Goal: Task Accomplishment & Management: Complete application form

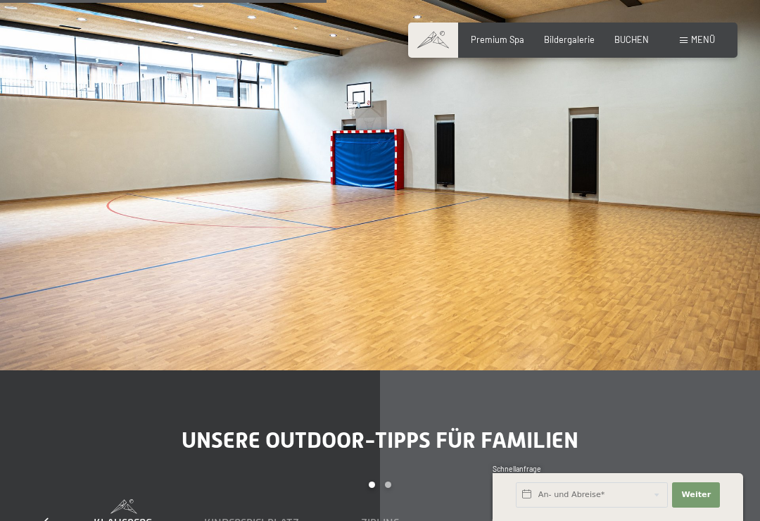
scroll to position [3292, 0]
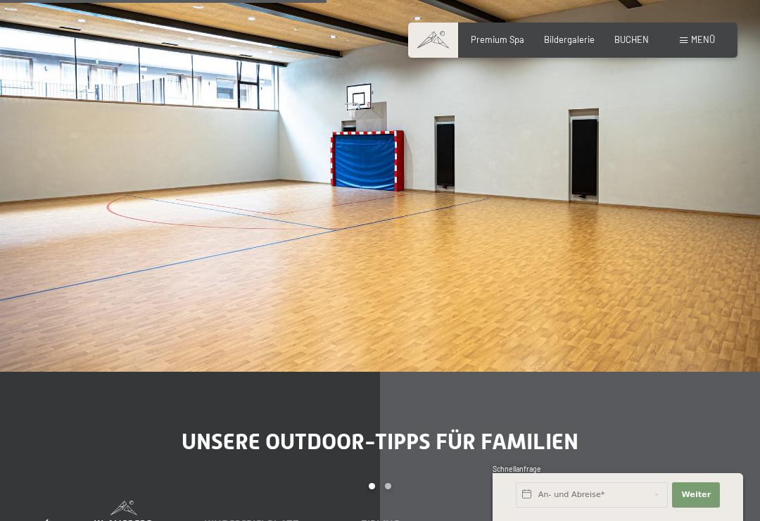
click at [693, 36] on span "Menü" at bounding box center [703, 39] width 24 height 11
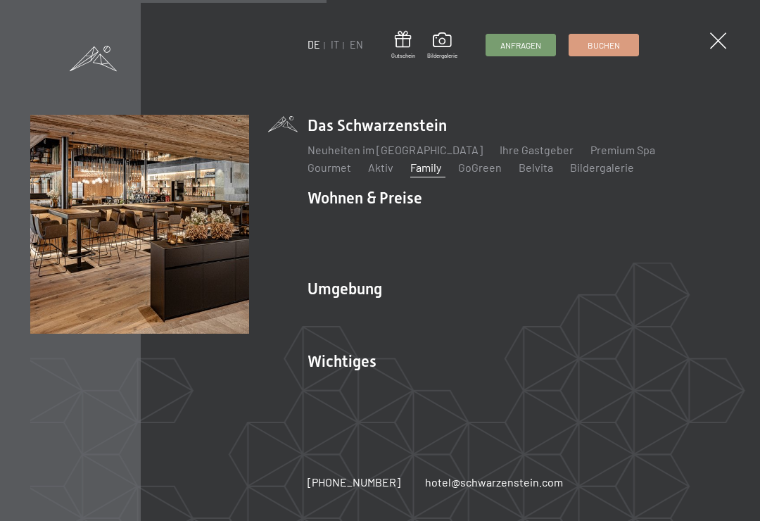
click at [351, 161] on link "Gourmet" at bounding box center [330, 167] width 44 height 13
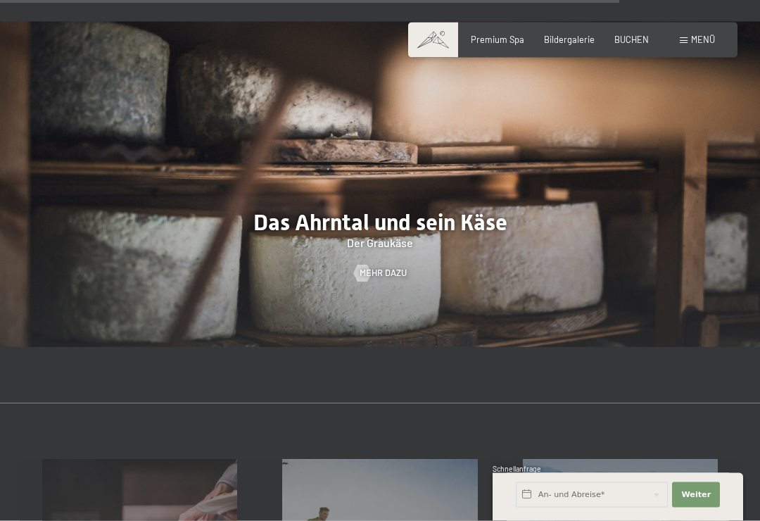
scroll to position [3159, 0]
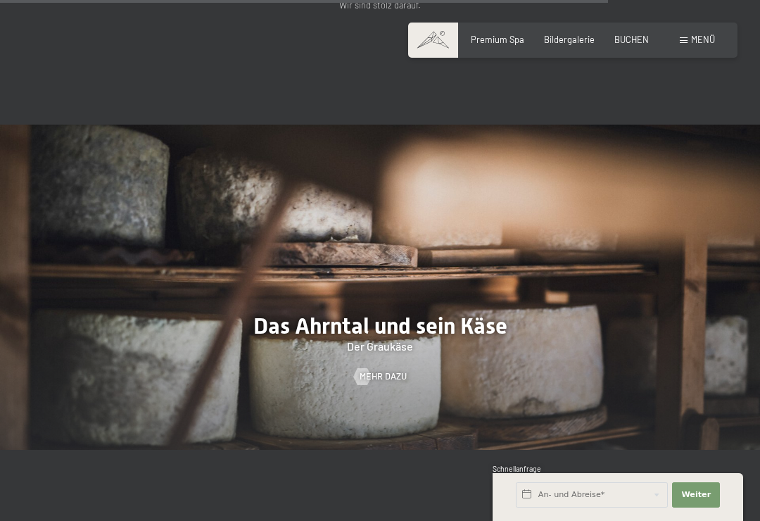
click at [695, 39] on span "Menü" at bounding box center [703, 39] width 24 height 11
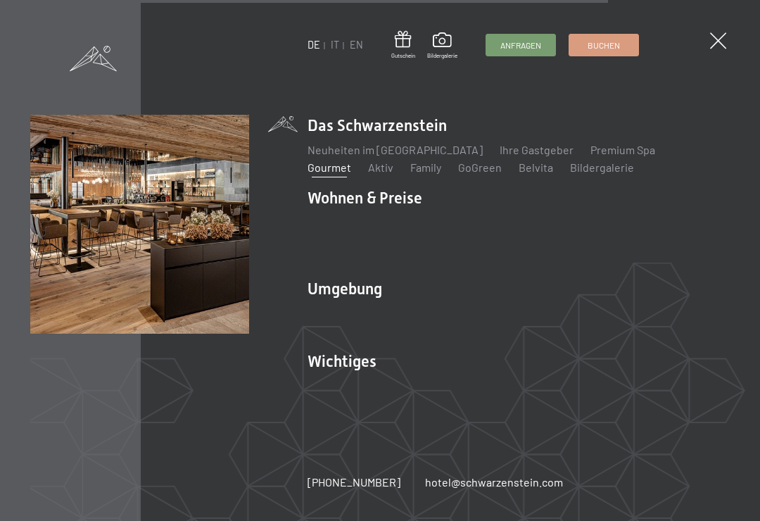
click at [410, 170] on link "Family" at bounding box center [425, 167] width 31 height 13
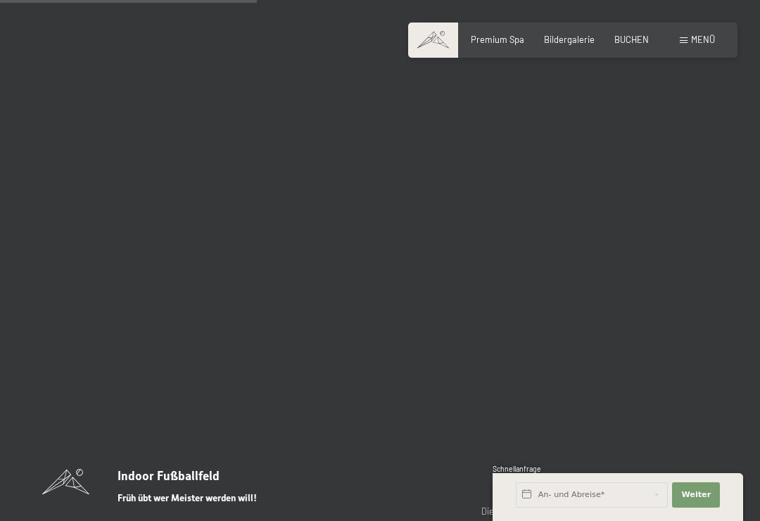
scroll to position [2619, 0]
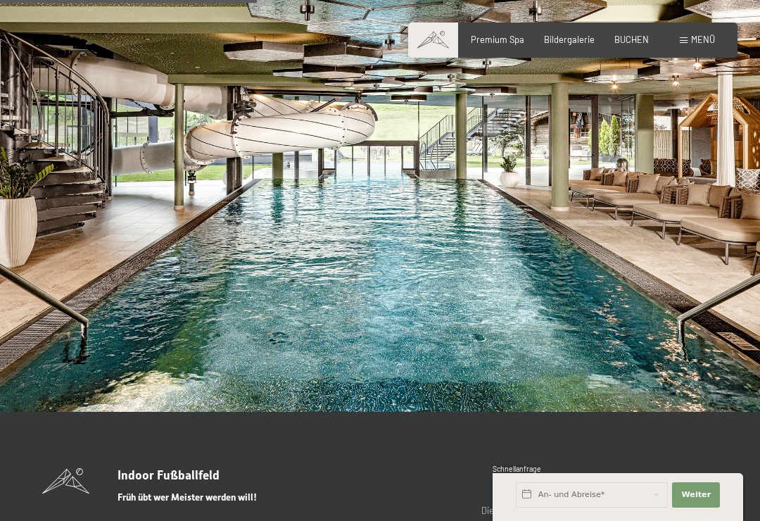
click at [695, 44] on span "Menü" at bounding box center [703, 39] width 24 height 11
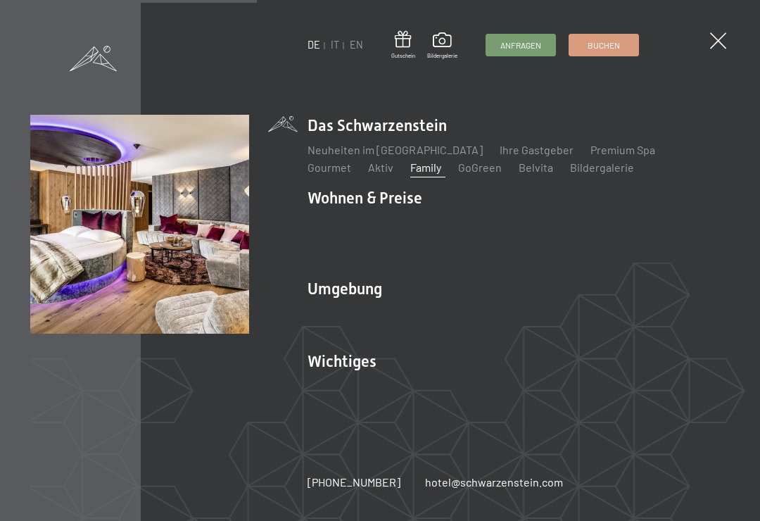
click at [380, 229] on link "Inklusivleistungen" at bounding box center [354, 221] width 92 height 13
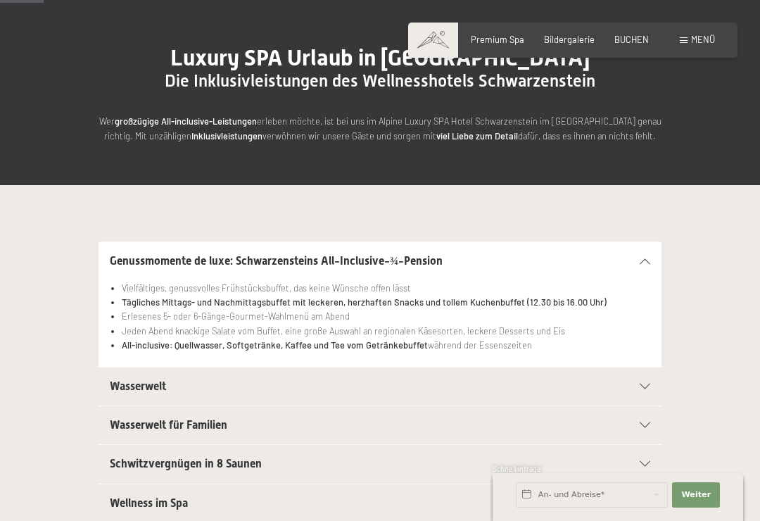
scroll to position [119, 0]
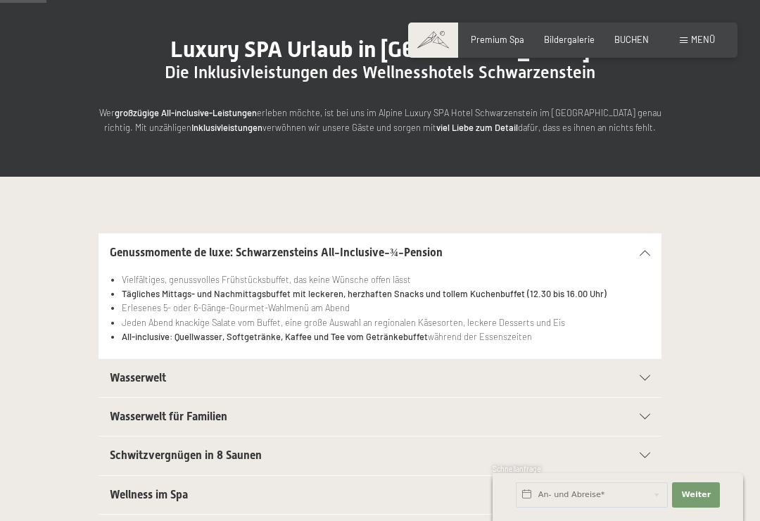
click at [641, 372] on div "Wasserwelt" at bounding box center [380, 378] width 541 height 38
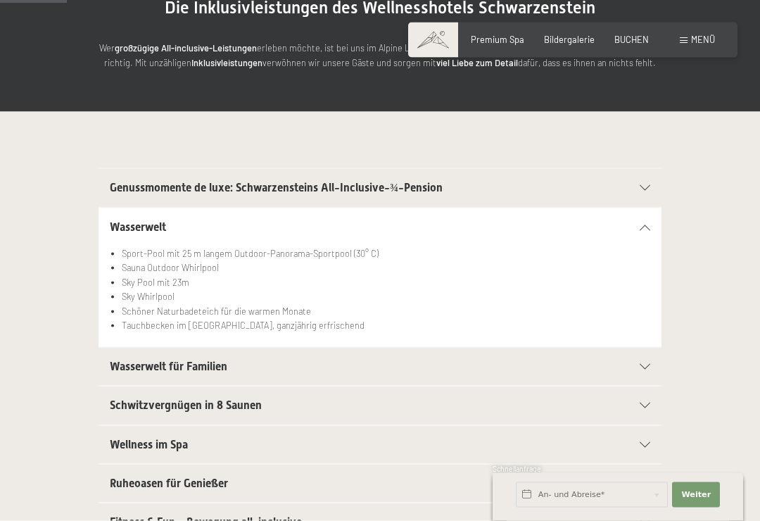
scroll to position [184, 0]
click at [650, 363] on icon at bounding box center [645, 366] width 11 height 6
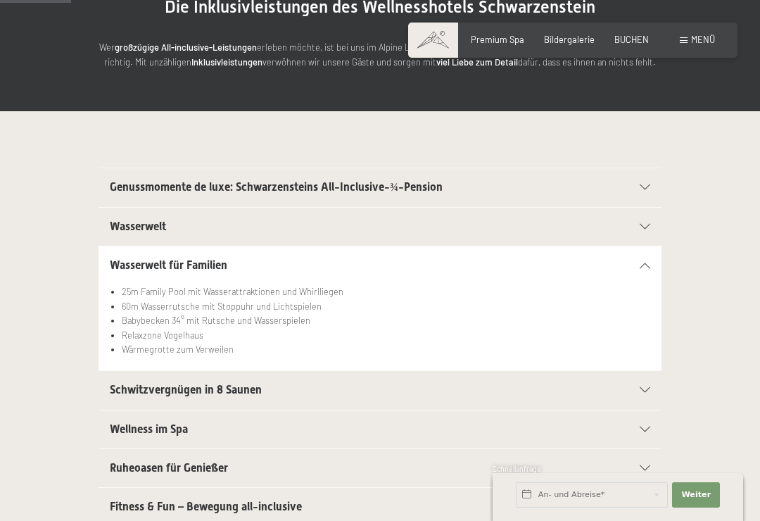
click at [638, 387] on div at bounding box center [638, 390] width 25 height 6
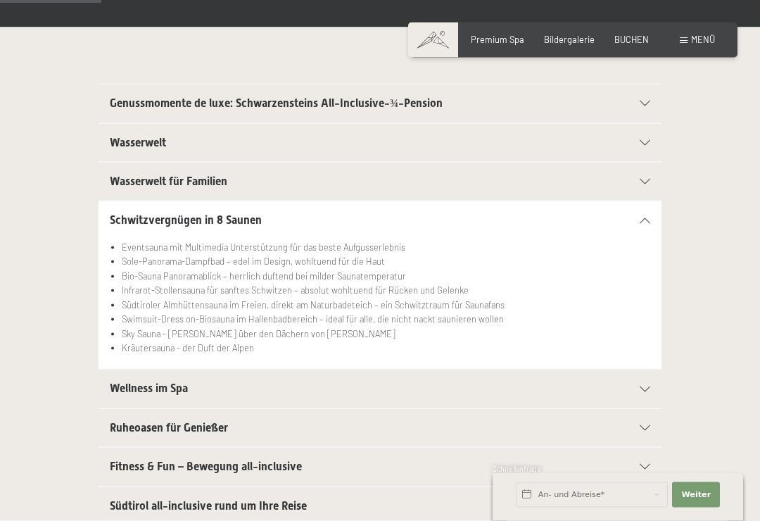
scroll to position [269, 0]
click at [636, 389] on div "Wellness im Spa" at bounding box center [380, 388] width 541 height 38
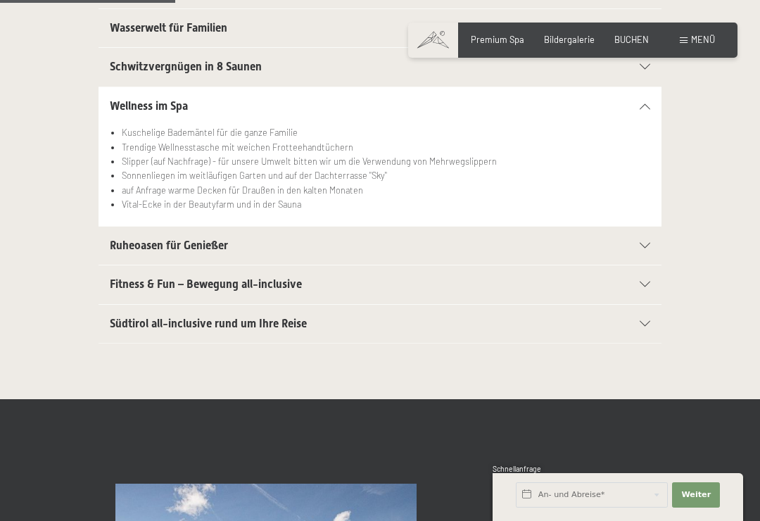
scroll to position [420, 0]
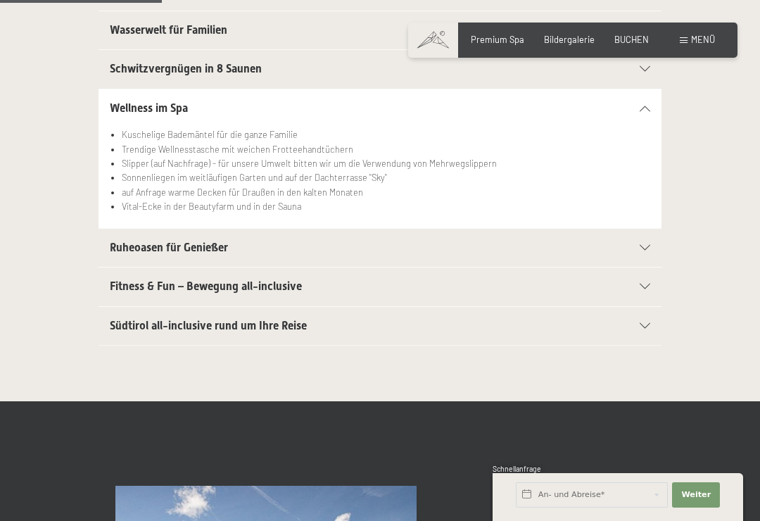
click at [641, 285] on icon at bounding box center [645, 287] width 11 height 6
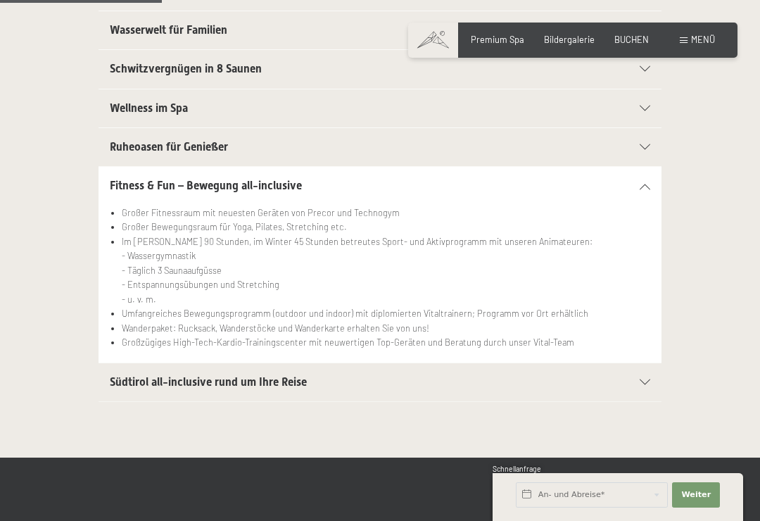
click at [631, 379] on div at bounding box center [638, 382] width 25 height 6
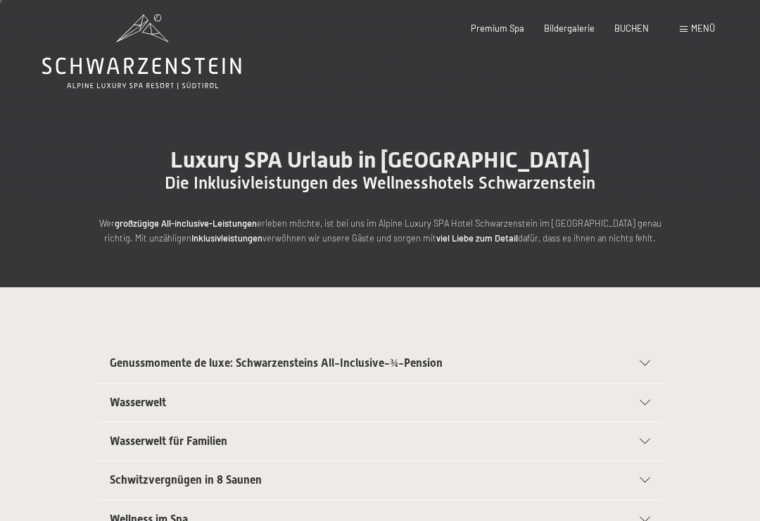
scroll to position [0, 0]
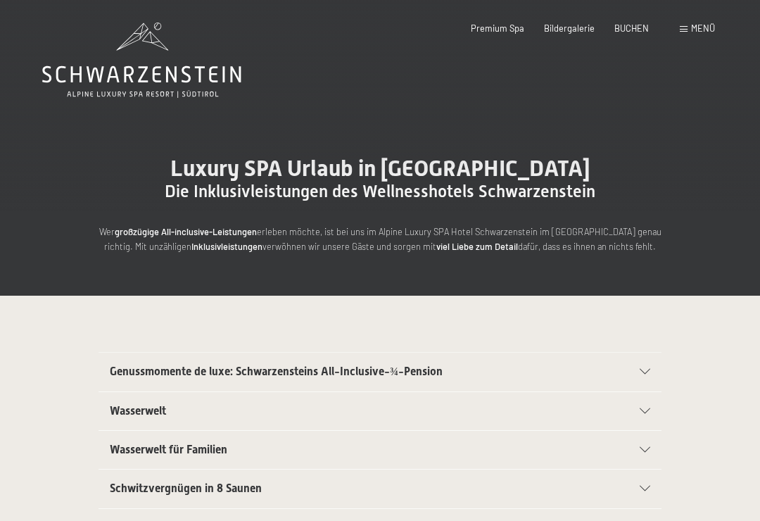
click at [688, 29] on span at bounding box center [684, 29] width 8 height 6
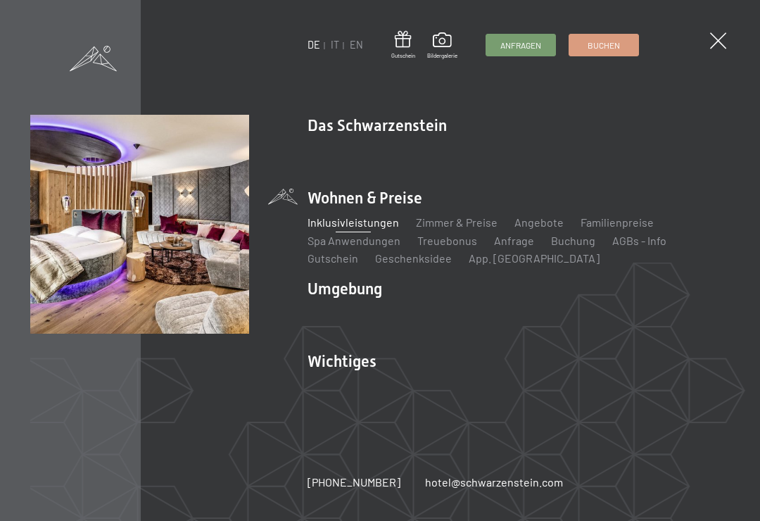
click at [623, 217] on link "Familienpreise" at bounding box center [617, 221] width 73 height 13
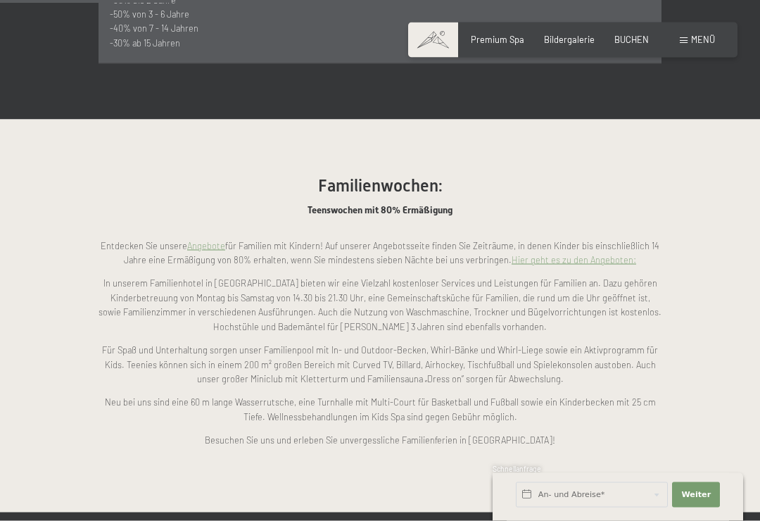
scroll to position [990, 0]
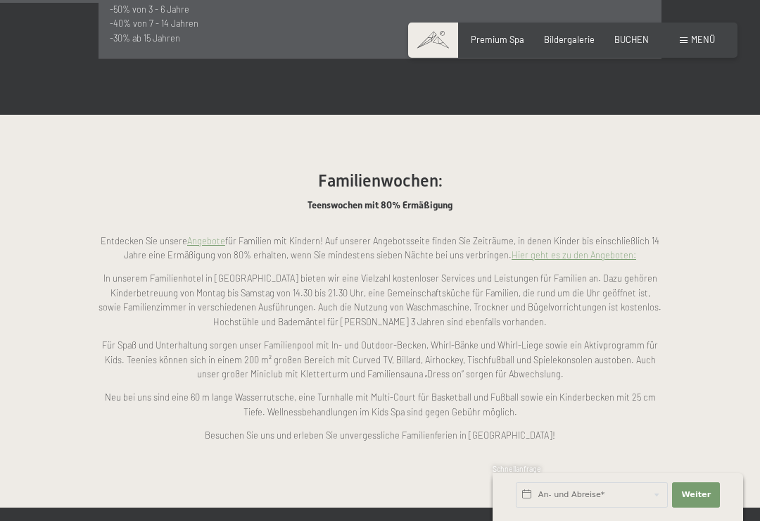
click at [693, 40] on span "Menü" at bounding box center [703, 39] width 24 height 11
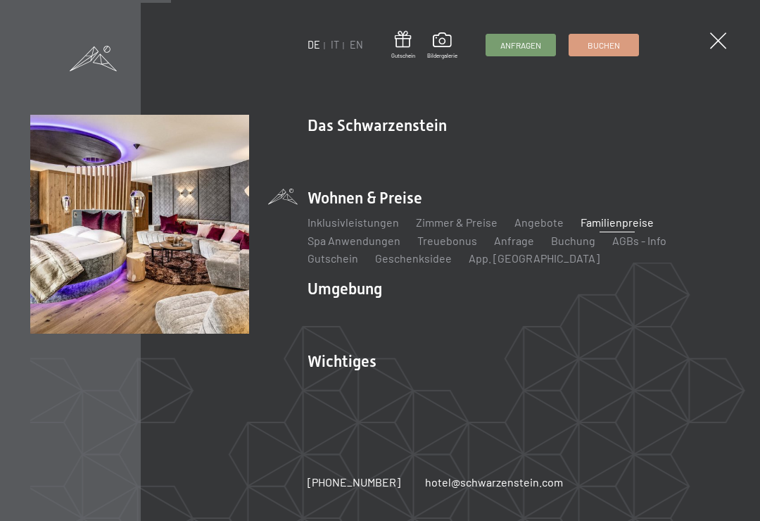
click at [461, 229] on link "Zimmer & Preise" at bounding box center [457, 221] width 82 height 13
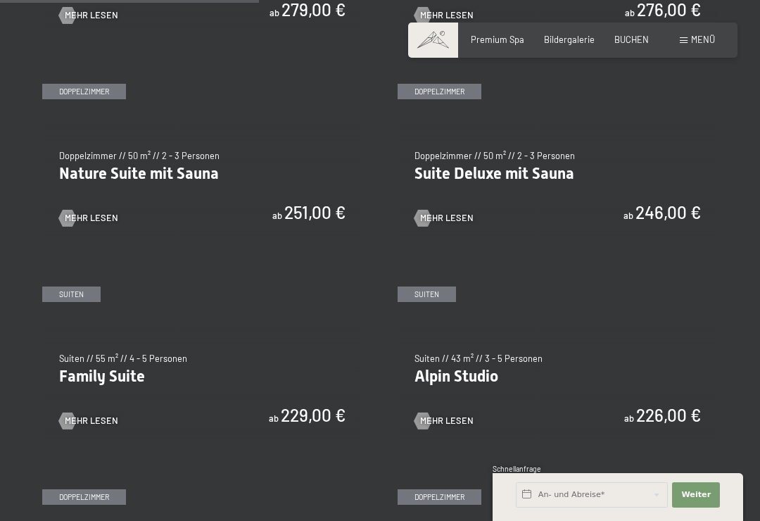
scroll to position [1093, 0]
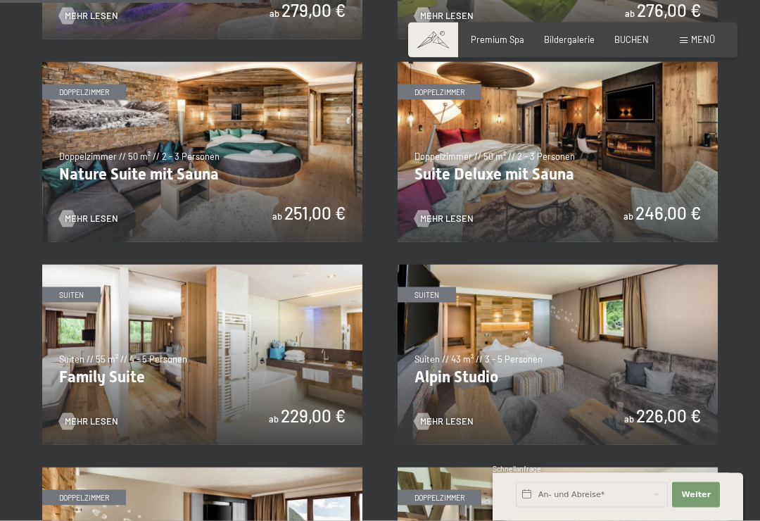
click at [667, 363] on img at bounding box center [558, 355] width 320 height 180
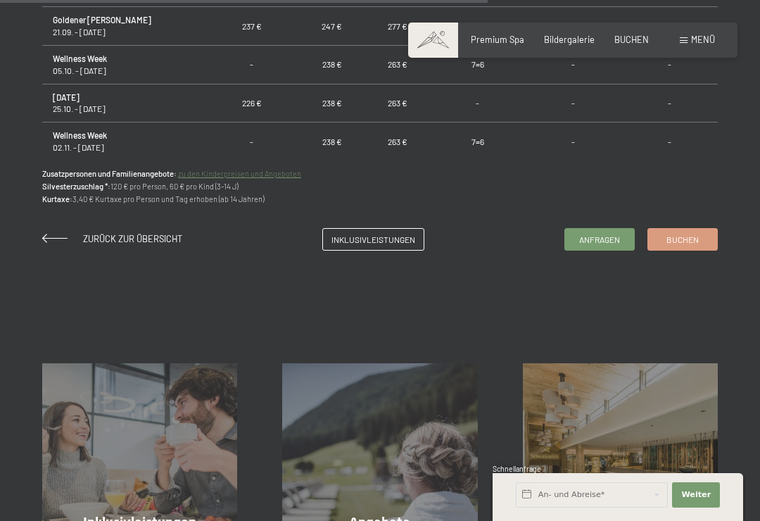
scroll to position [995, 0]
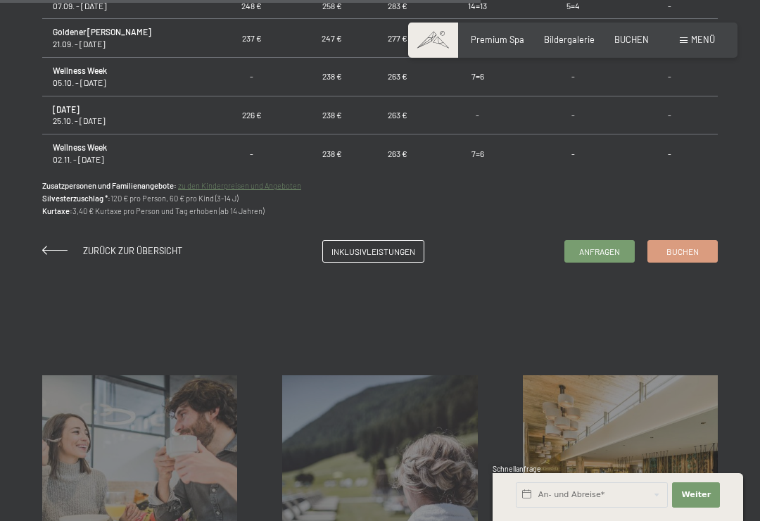
click at [605, 256] on link "Anfragen" at bounding box center [599, 251] width 69 height 21
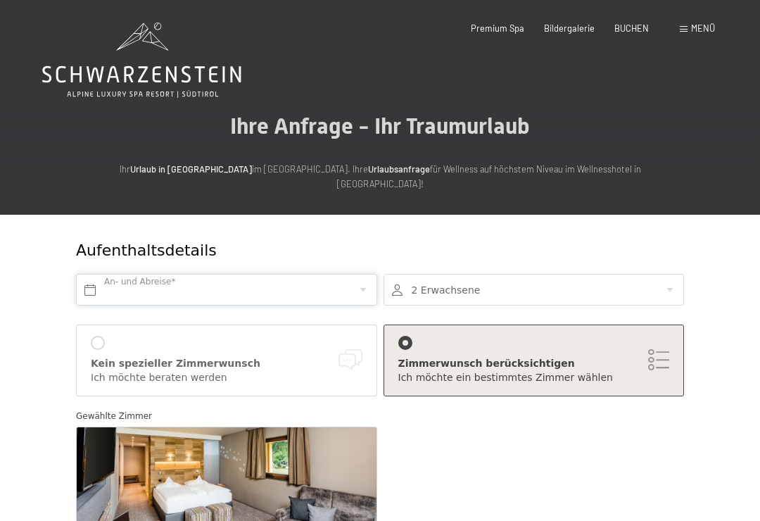
click at [101, 274] on input "text" at bounding box center [226, 290] width 301 height 32
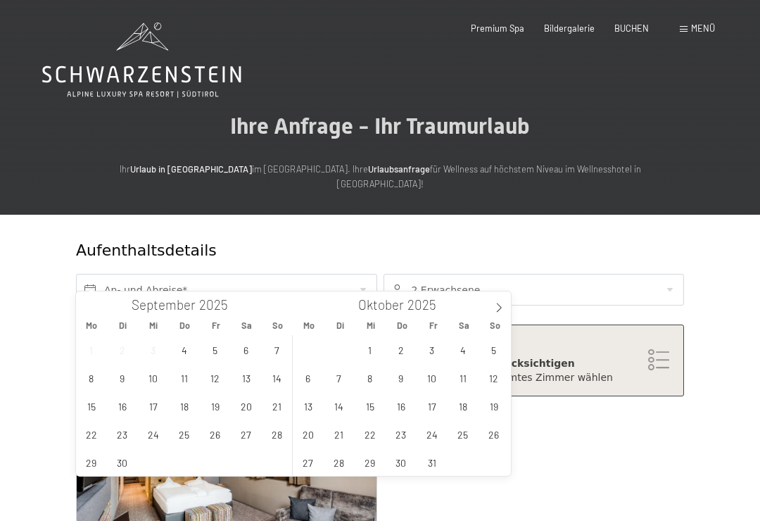
click at [492, 310] on span at bounding box center [499, 303] width 24 height 24
click at [495, 302] on span at bounding box center [499, 303] width 24 height 24
click at [493, 305] on span at bounding box center [499, 303] width 24 height 24
type input "2026"
click at [500, 302] on span at bounding box center [499, 303] width 24 height 24
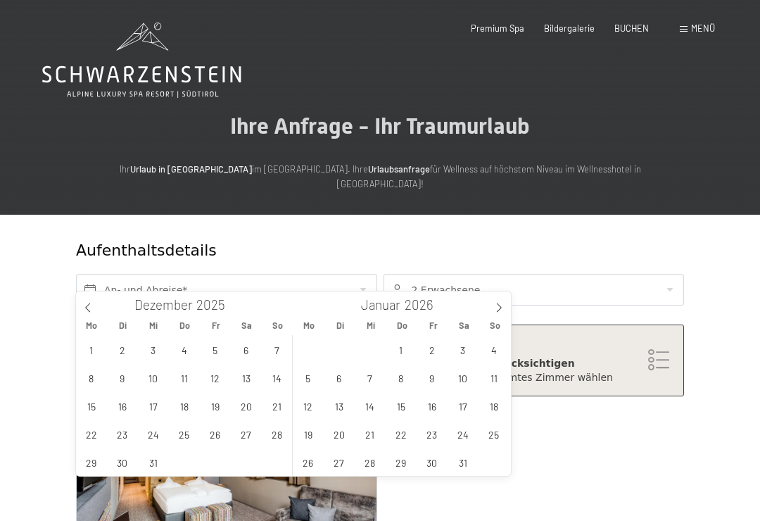
type input "2026"
click at [502, 301] on span at bounding box center [499, 303] width 24 height 24
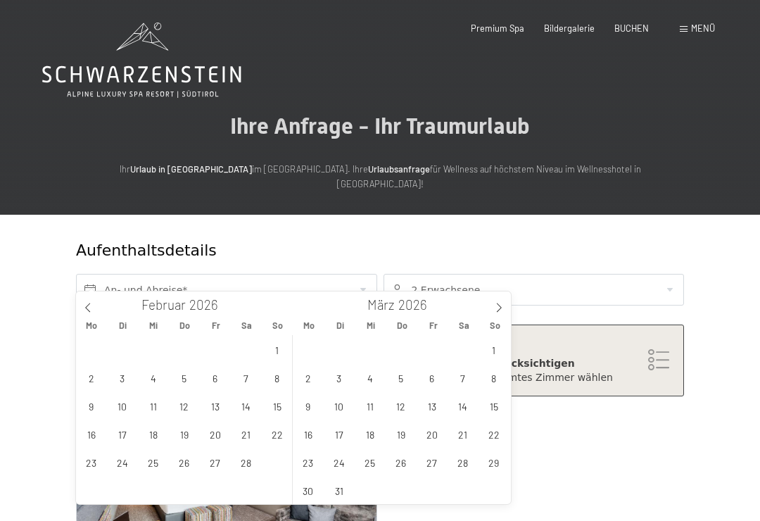
click at [501, 301] on span at bounding box center [499, 303] width 24 height 24
click at [499, 301] on span at bounding box center [499, 303] width 24 height 24
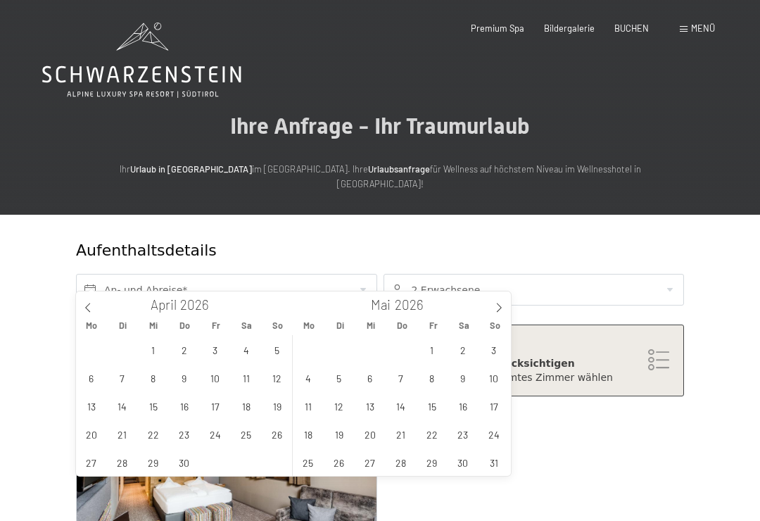
click at [498, 301] on span at bounding box center [499, 303] width 24 height 24
click at [498, 302] on span at bounding box center [499, 303] width 24 height 24
click at [498, 301] on span at bounding box center [499, 303] width 24 height 24
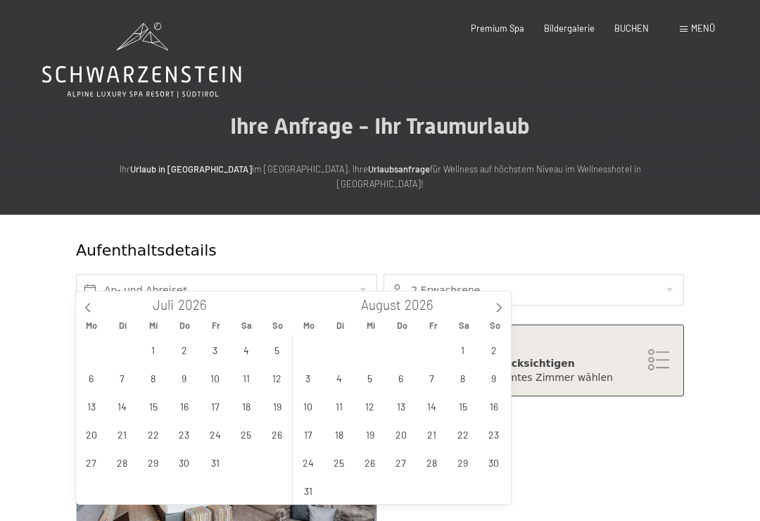
click at [496, 300] on span at bounding box center [499, 303] width 24 height 24
click at [375, 346] on span "2" at bounding box center [369, 349] width 27 height 27
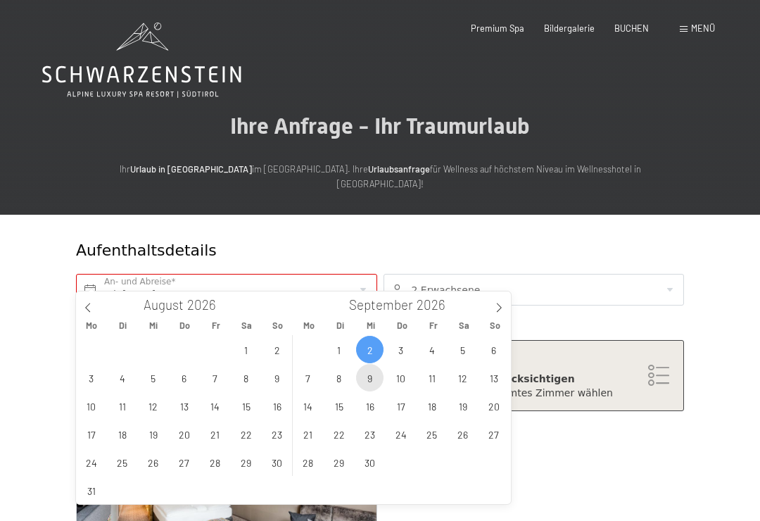
click at [370, 376] on span "9" at bounding box center [369, 377] width 27 height 27
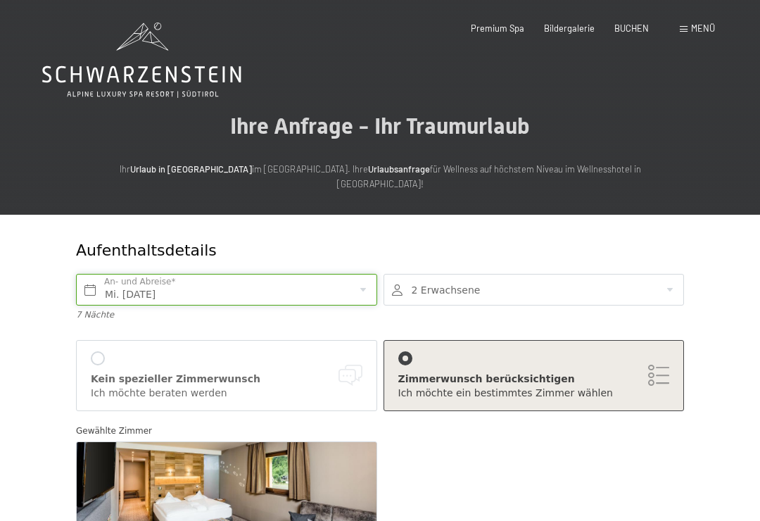
type input "Mi. [DATE] - Mi. [DATE]"
click at [664, 279] on div at bounding box center [534, 290] width 301 height 32
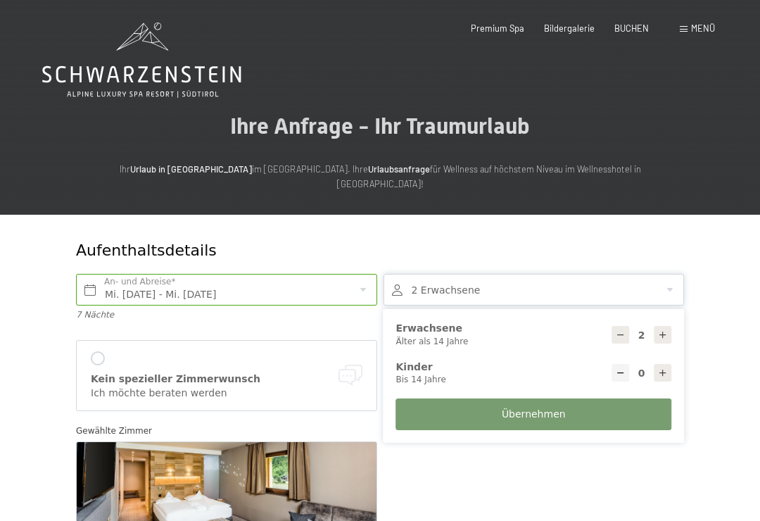
click at [662, 330] on icon at bounding box center [663, 335] width 10 height 10
click at [660, 330] on icon at bounding box center [663, 335] width 10 height 10
type input "4"
click at [635, 398] on button "Übernehmen" at bounding box center [534, 414] width 276 height 32
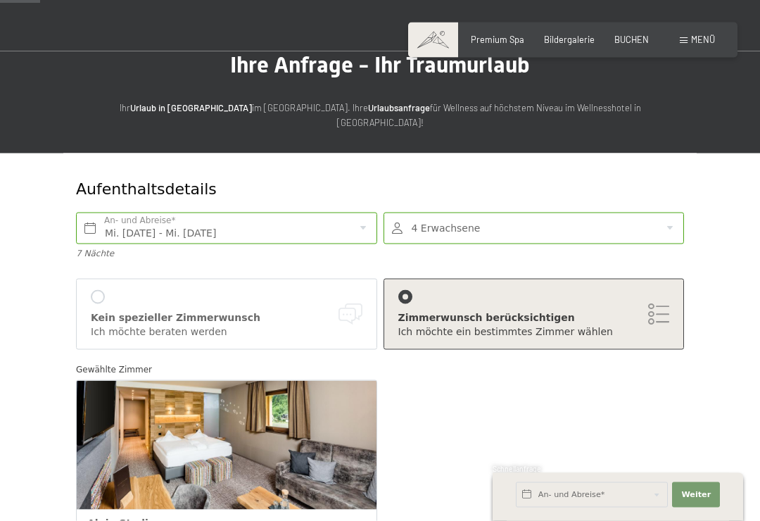
scroll to position [91, 0]
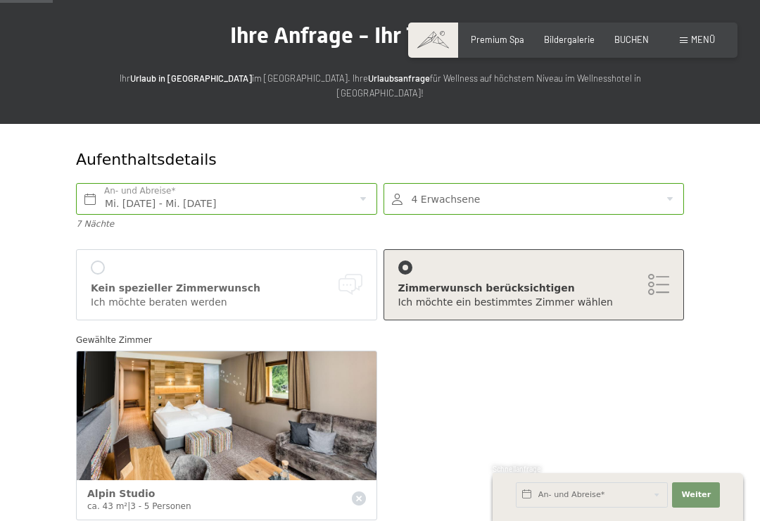
click at [99, 260] on div at bounding box center [98, 267] width 14 height 14
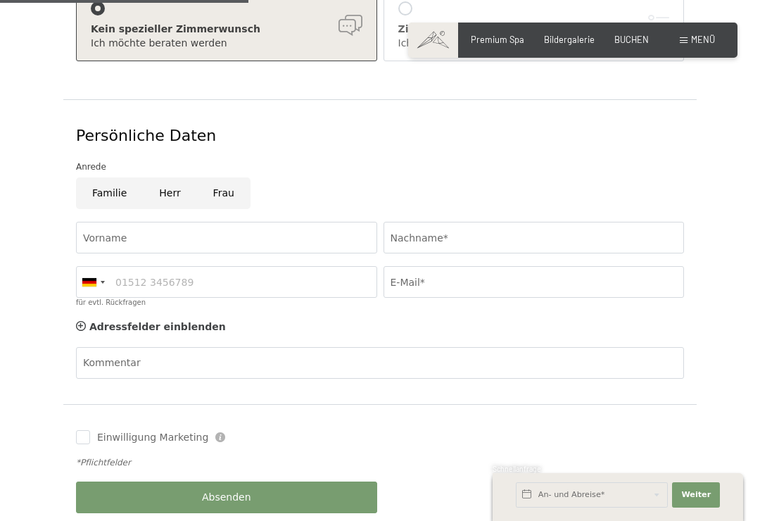
scroll to position [349, 0]
click at [113, 178] on input "Familie" at bounding box center [109, 194] width 67 height 32
radio input "true"
click at [532, 222] on input "Nachname*" at bounding box center [534, 238] width 301 height 32
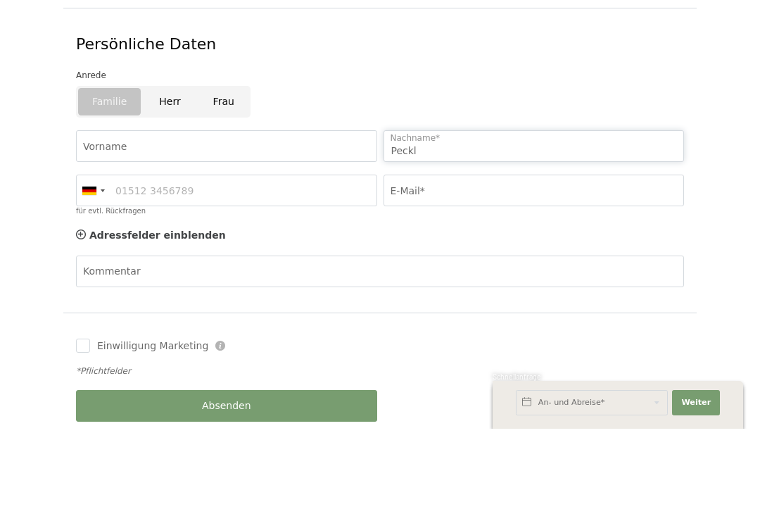
type input "Peckl"
click at [525, 267] on input "E-Mail*" at bounding box center [534, 283] width 301 height 32
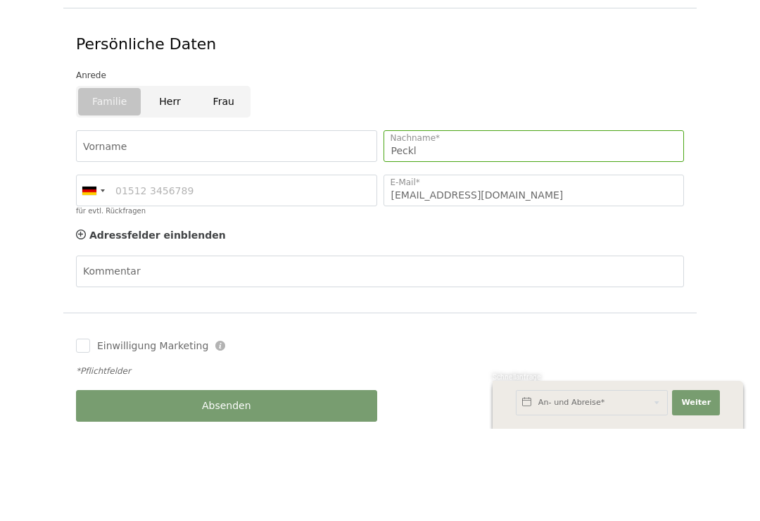
scroll to position [442, 0]
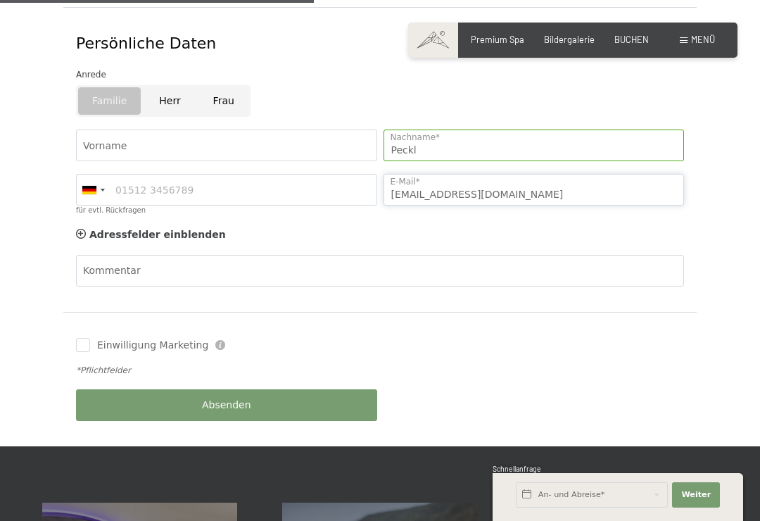
type input "[EMAIL_ADDRESS][DOMAIN_NAME]"
click at [348, 390] on div "Absenden" at bounding box center [227, 405] width 308 height 44
click at [358, 393] on button "Absenden" at bounding box center [226, 405] width 301 height 32
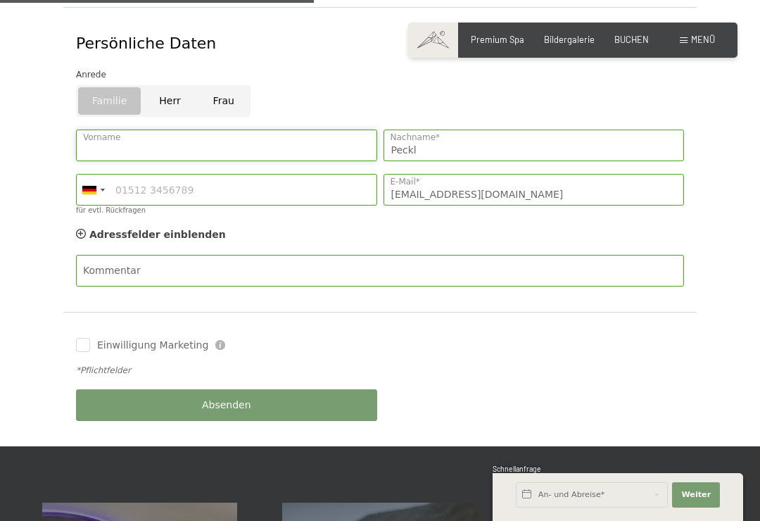
click at [339, 132] on input "Vorname" at bounding box center [226, 146] width 301 height 32
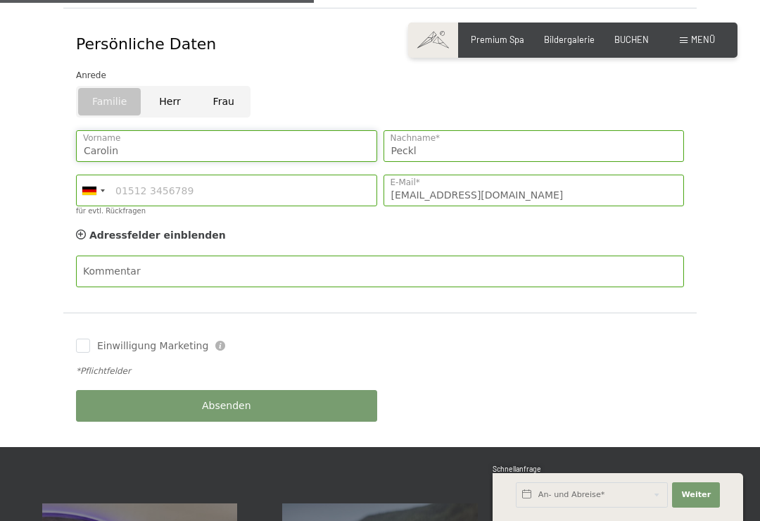
type input "Carolin"
click at [305, 175] on input "für evtl. Rückfragen" at bounding box center [226, 191] width 301 height 32
type input "06226554966"
click at [350, 384] on div "Absenden" at bounding box center [227, 406] width 308 height 44
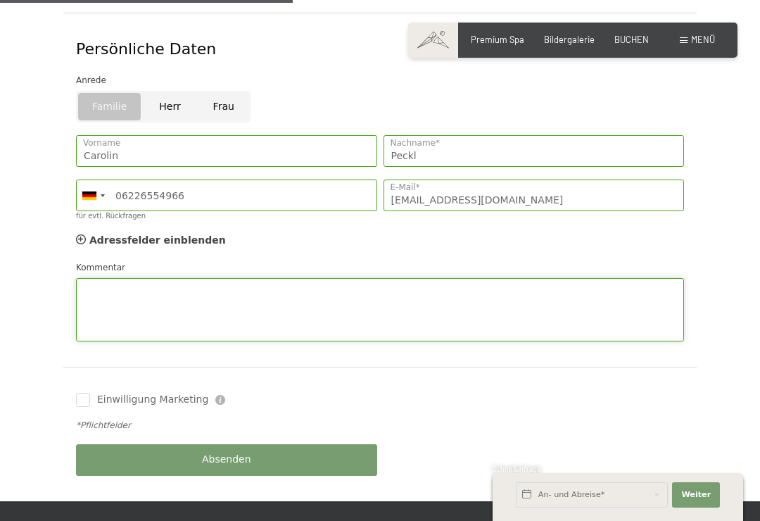
click at [489, 278] on textarea "Kommentar" at bounding box center [380, 309] width 608 height 63
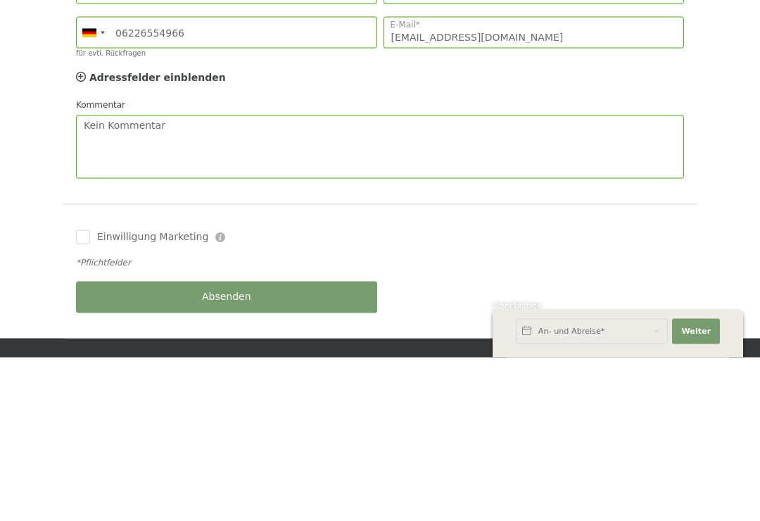
scroll to position [600, 0]
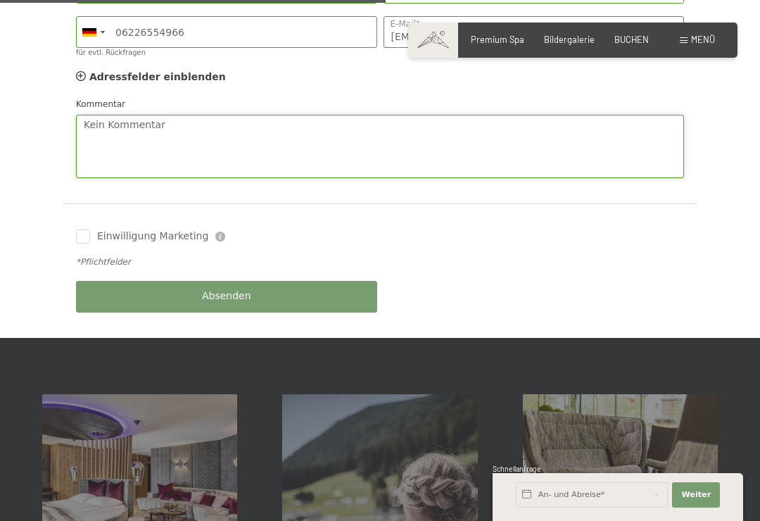
type textarea "Kein Kommentar"
click at [347, 279] on div "Absenden" at bounding box center [227, 297] width 308 height 44
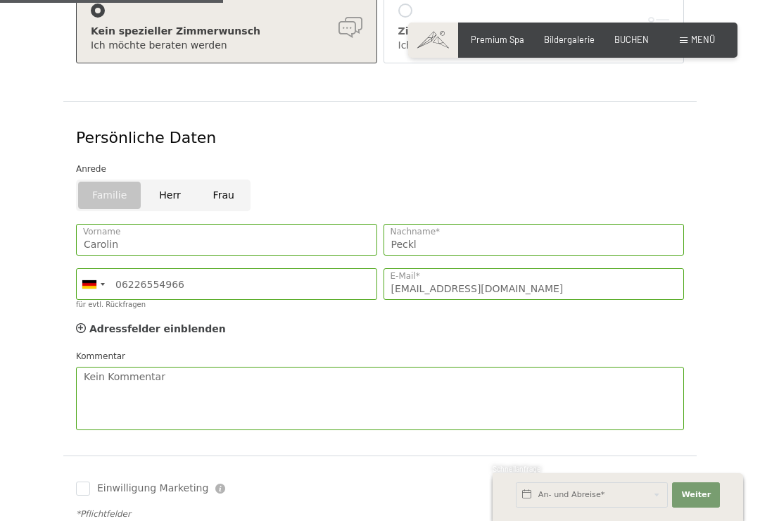
scroll to position [344, 0]
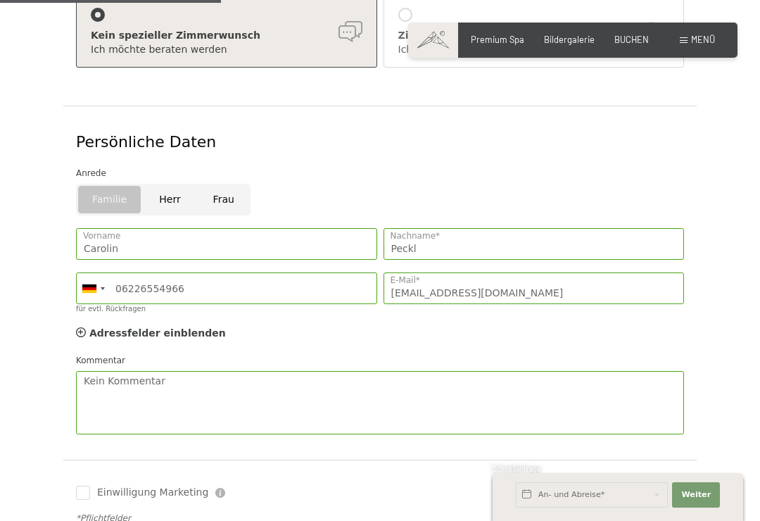
click at [109, 184] on input "Familie" at bounding box center [109, 200] width 67 height 32
click at [117, 184] on input "Familie" at bounding box center [109, 200] width 67 height 32
radio input "true"
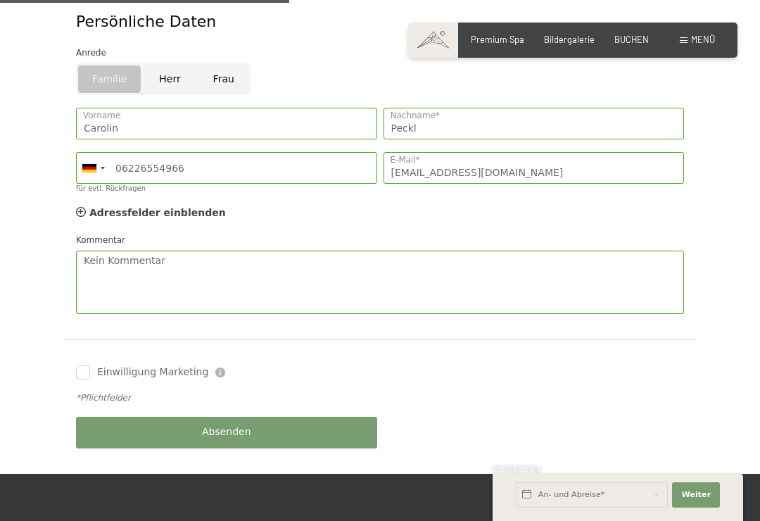
scroll to position [466, 0]
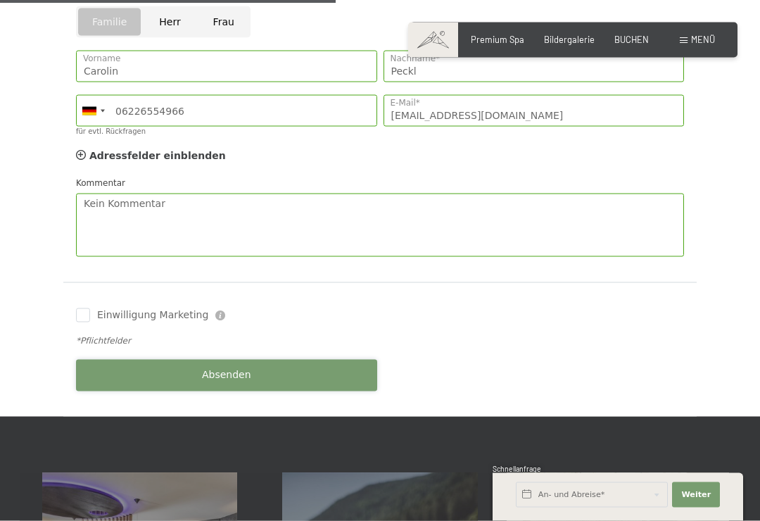
click at [319, 360] on button "Absenden" at bounding box center [226, 376] width 301 height 32
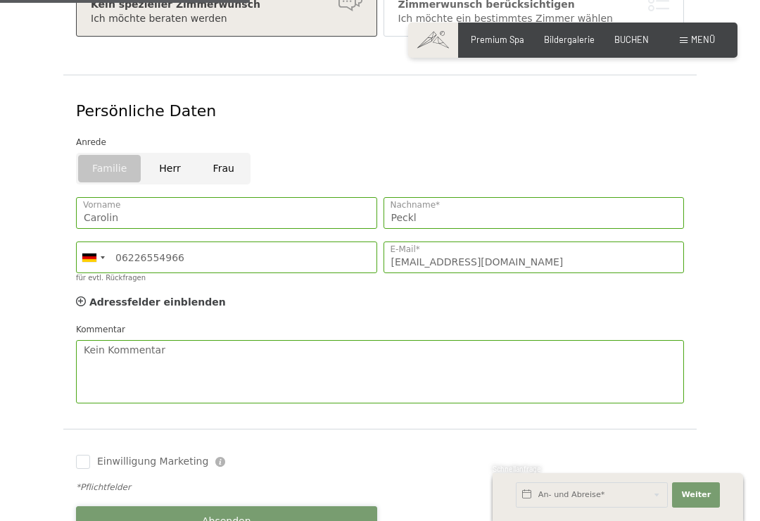
scroll to position [390, 0]
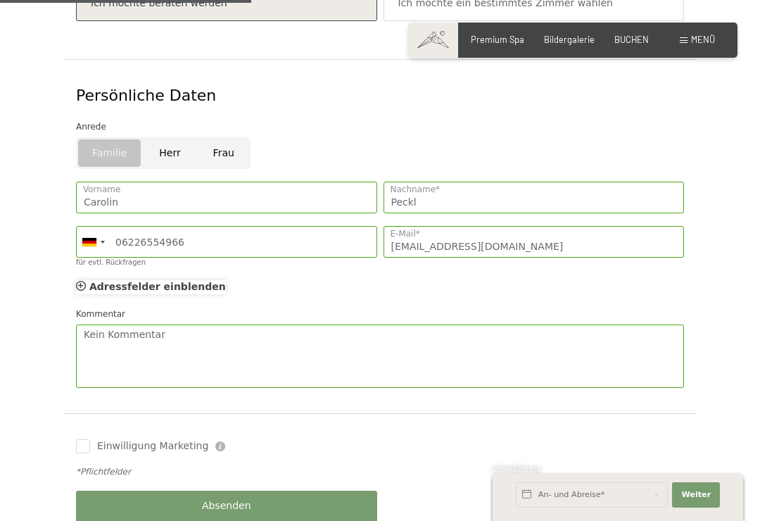
click at [84, 281] on icon at bounding box center [81, 286] width 10 height 10
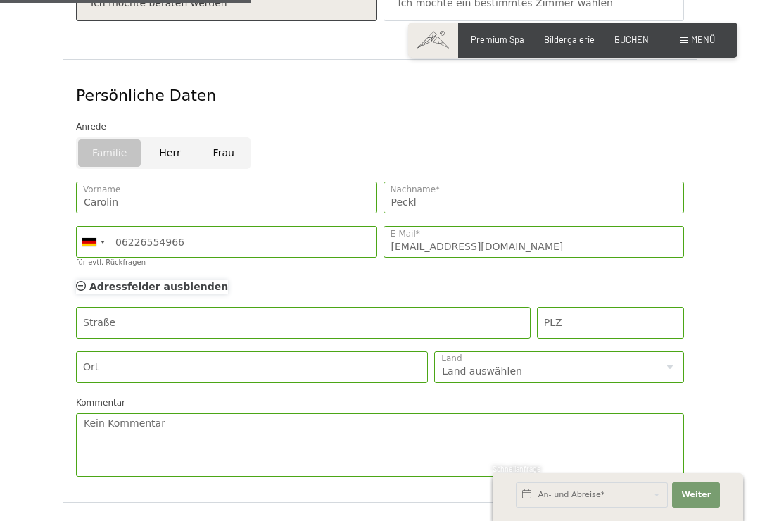
click at [87, 280] on div "Adressfelder einblenden Adressfelder ausblenden" at bounding box center [152, 287] width 152 height 14
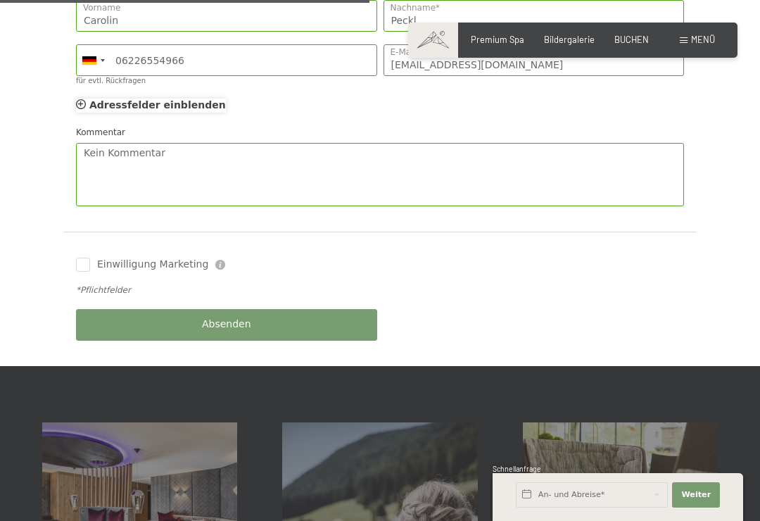
scroll to position [575, 0]
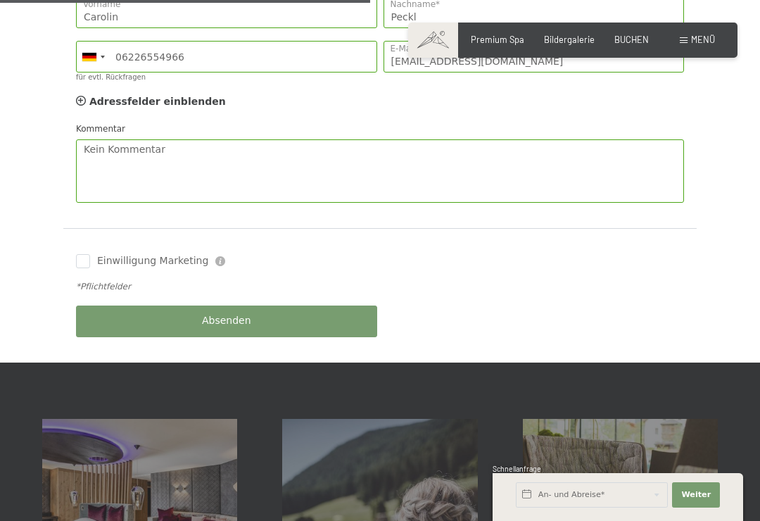
click at [222, 254] on div "Einwilligung Marketing Der Unterfertigte, der die Aufklärung laut Link gelesen …" at bounding box center [226, 261] width 301 height 14
click at [377, 254] on div "Einwilligung Marketing Der Unterfertigte, der die Aufklärung laut Link gelesen …" at bounding box center [226, 261] width 301 height 14
click at [88, 254] on input "Einwilligung Marketing" at bounding box center [83, 261] width 14 height 14
checkbox input "true"
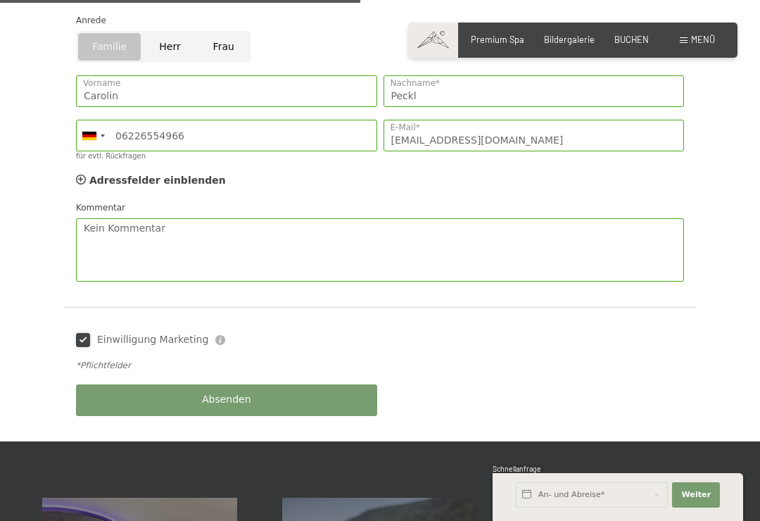
scroll to position [453, 0]
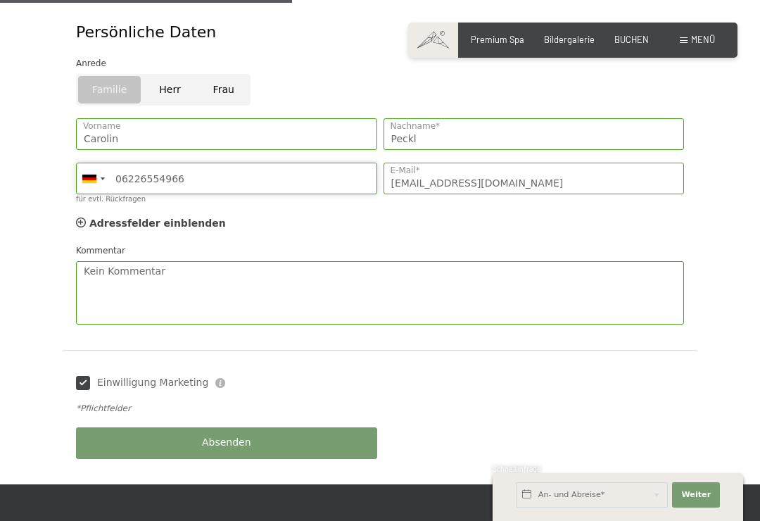
click at [286, 163] on input "06226554966" at bounding box center [226, 179] width 301 height 32
click at [257, 163] on input "06226554966" at bounding box center [226, 179] width 301 height 32
type input "0"
click at [291, 426] on div "Absenden" at bounding box center [227, 443] width 308 height 44
click at [612, 508] on input "text" at bounding box center [592, 494] width 152 height 25
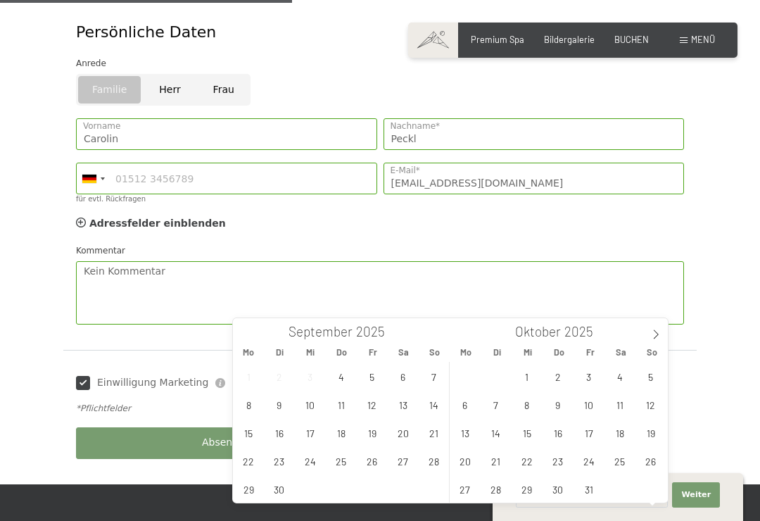
click at [655, 331] on icon at bounding box center [656, 334] width 5 height 9
click at [652, 338] on icon at bounding box center [656, 334] width 10 height 10
click at [654, 336] on icon at bounding box center [656, 334] width 10 height 10
type input "2026"
click at [653, 337] on icon at bounding box center [656, 334] width 10 height 10
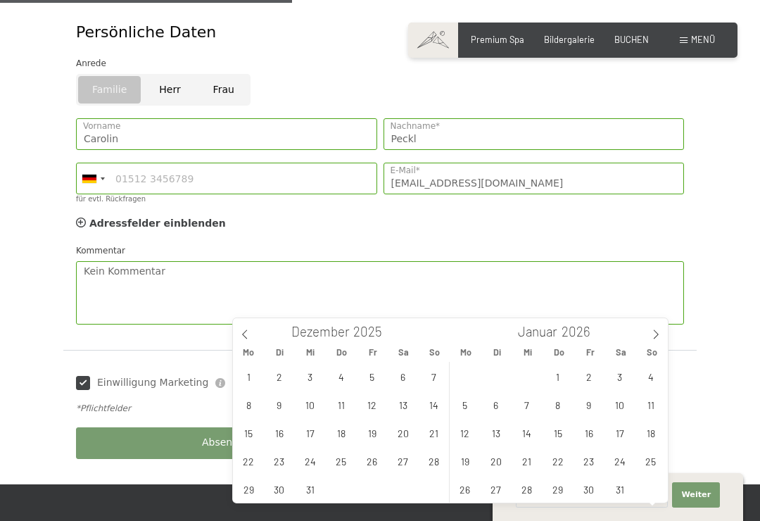
type input "2026"
click at [650, 338] on span at bounding box center [656, 330] width 24 height 24
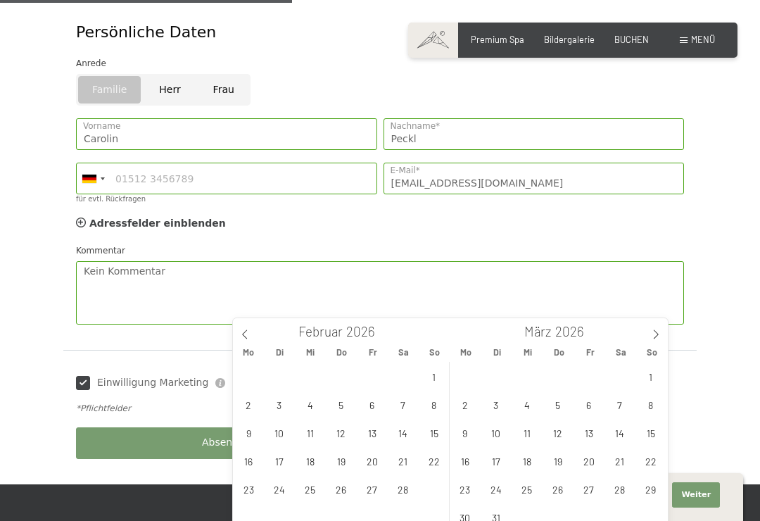
click at [646, 338] on span at bounding box center [656, 330] width 24 height 24
click at [647, 341] on span at bounding box center [656, 330] width 24 height 24
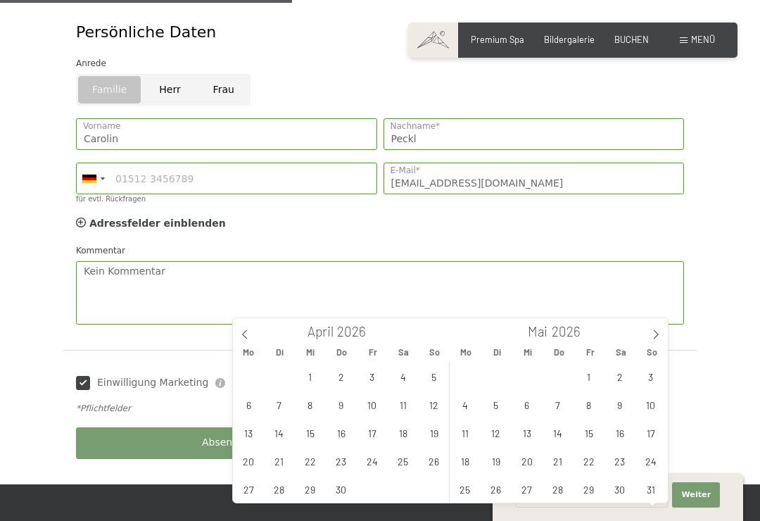
click at [658, 332] on icon at bounding box center [656, 334] width 10 height 10
click at [650, 336] on span at bounding box center [656, 330] width 24 height 24
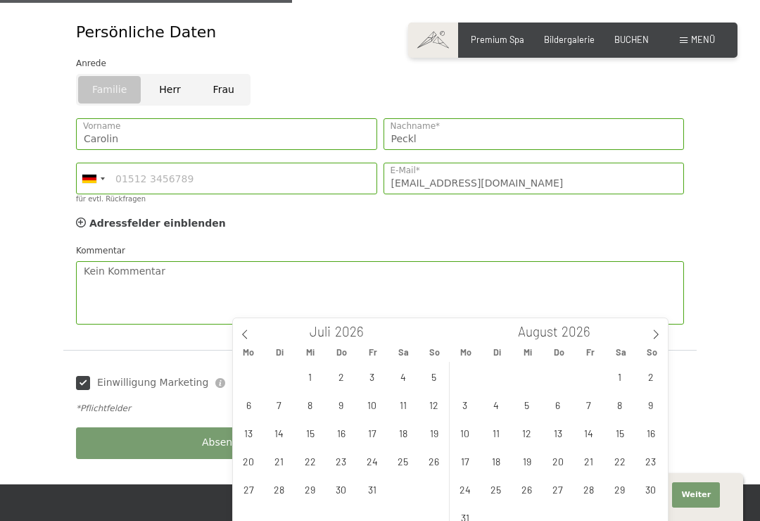
click at [649, 334] on span at bounding box center [656, 330] width 24 height 24
click at [646, 334] on span at bounding box center [656, 330] width 24 height 24
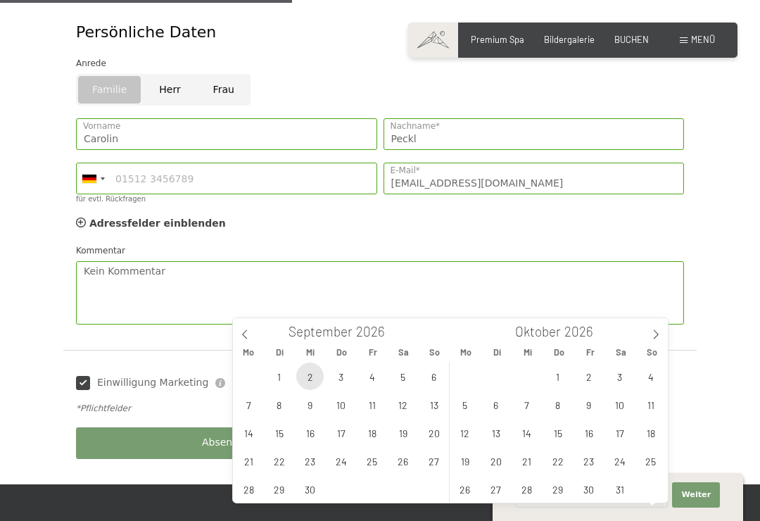
click at [317, 371] on span "2" at bounding box center [309, 376] width 27 height 27
click at [315, 402] on span "9" at bounding box center [309, 404] width 27 height 27
type input "Mi. [DATE] - Mi. [DATE]"
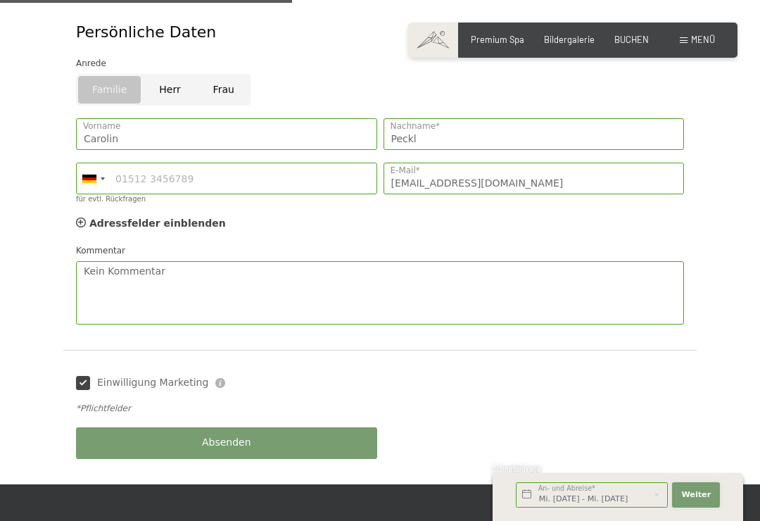
click at [707, 501] on span "Weiter" at bounding box center [696, 494] width 30 height 11
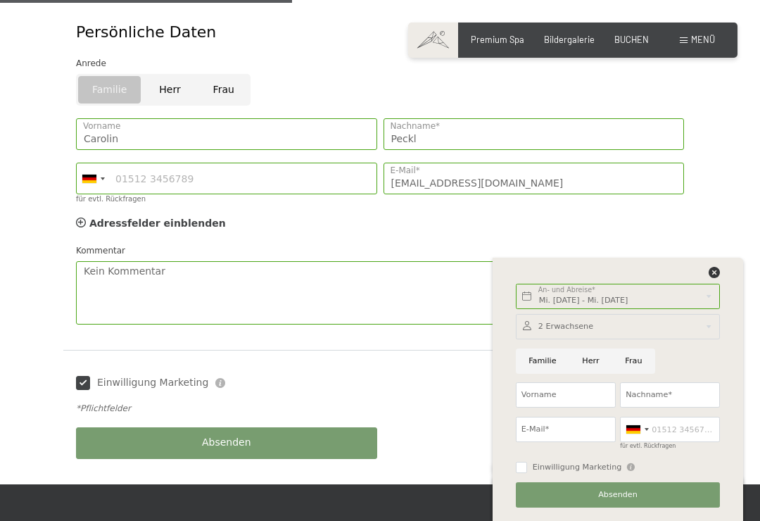
click at [705, 284] on div at bounding box center [618, 276] width 209 height 18
click at [720, 278] on icon at bounding box center [714, 272] width 11 height 11
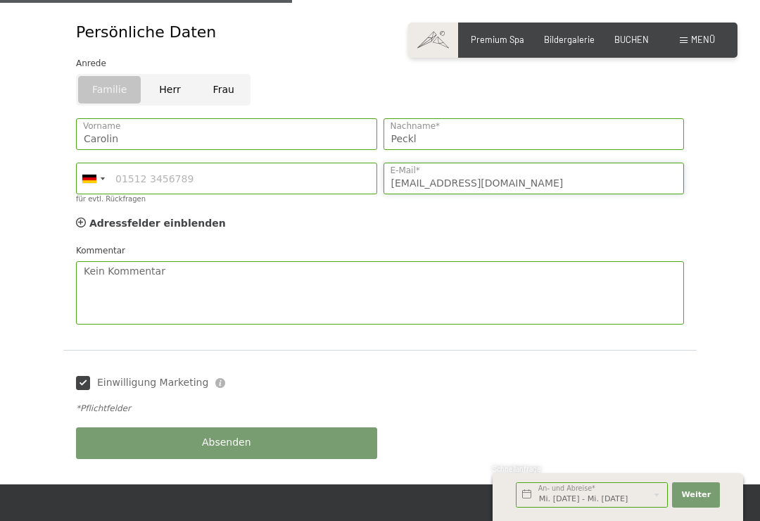
click at [633, 163] on input "[EMAIL_ADDRESS][DOMAIN_NAME]" at bounding box center [534, 179] width 301 height 32
click at [623, 163] on input "[EMAIL_ADDRESS][DOMAIN_NAME]" at bounding box center [534, 179] width 301 height 32
type input "[EMAIL_ADDRESS][DOMAIN_NAME]"
click at [80, 376] on input "Einwilligung Marketing" at bounding box center [83, 383] width 14 height 14
checkbox input "false"
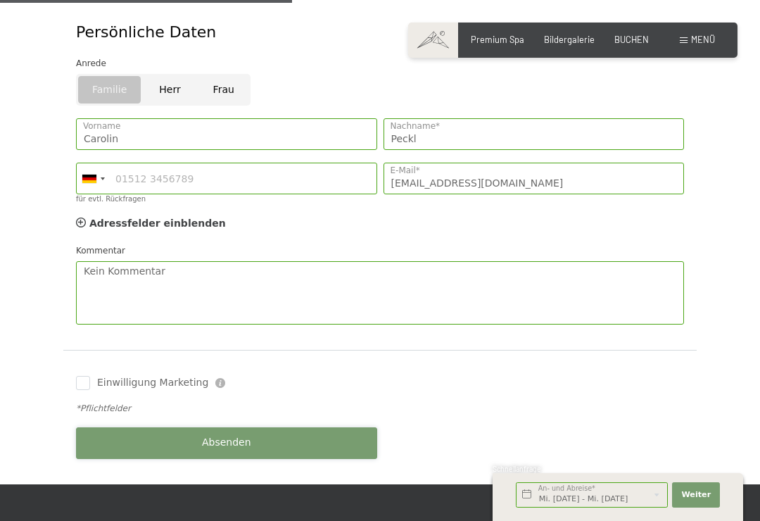
click at [265, 427] on button "Absenden" at bounding box center [226, 443] width 301 height 32
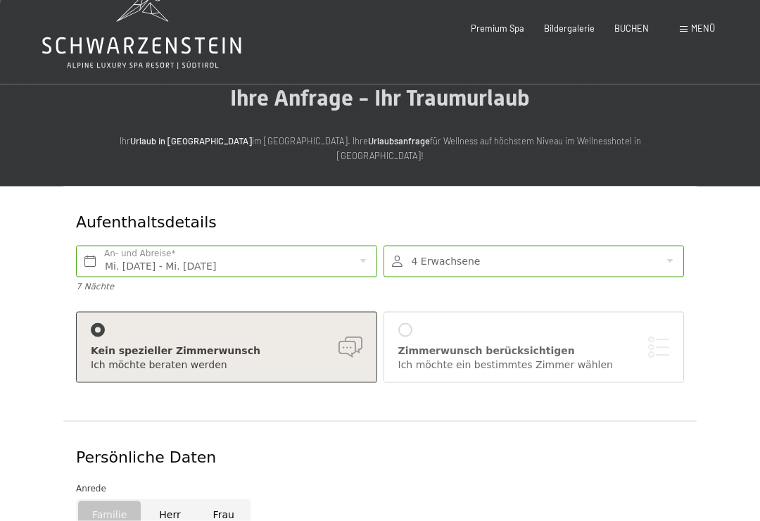
scroll to position [0, 0]
